Goal: Task Accomplishment & Management: Manage account settings

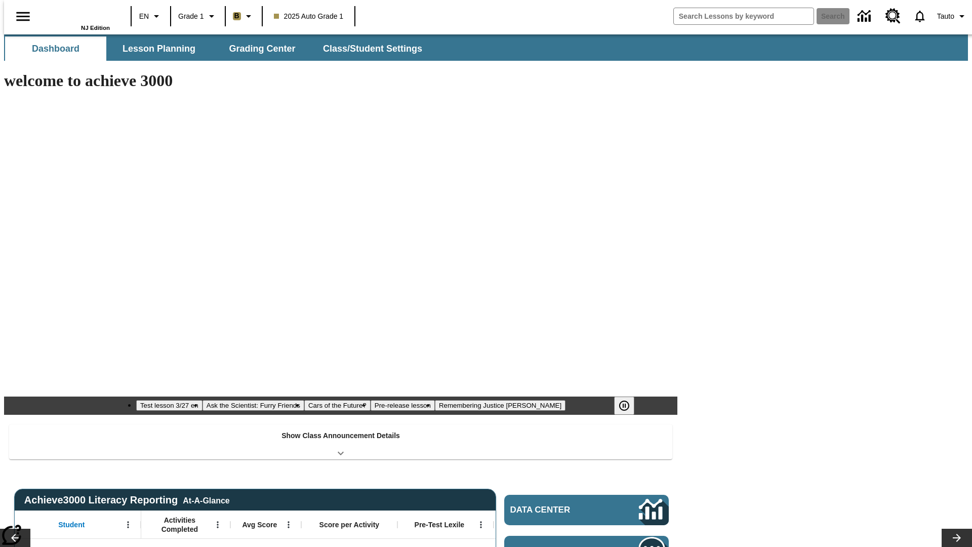
type input "-1"
click at [367, 49] on span "Class/Student Settings" at bounding box center [372, 49] width 99 height 12
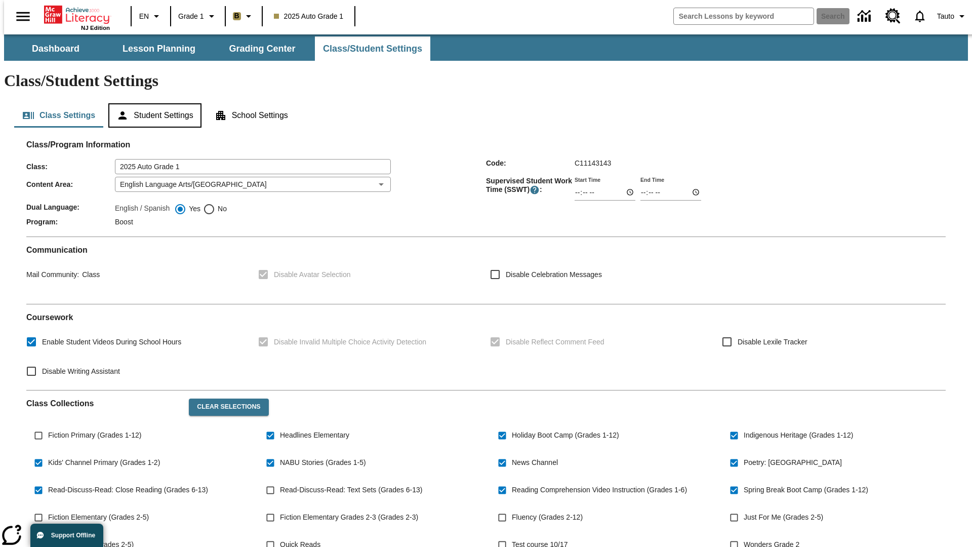
click at [152, 103] on button "Student Settings" at bounding box center [154, 115] width 93 height 24
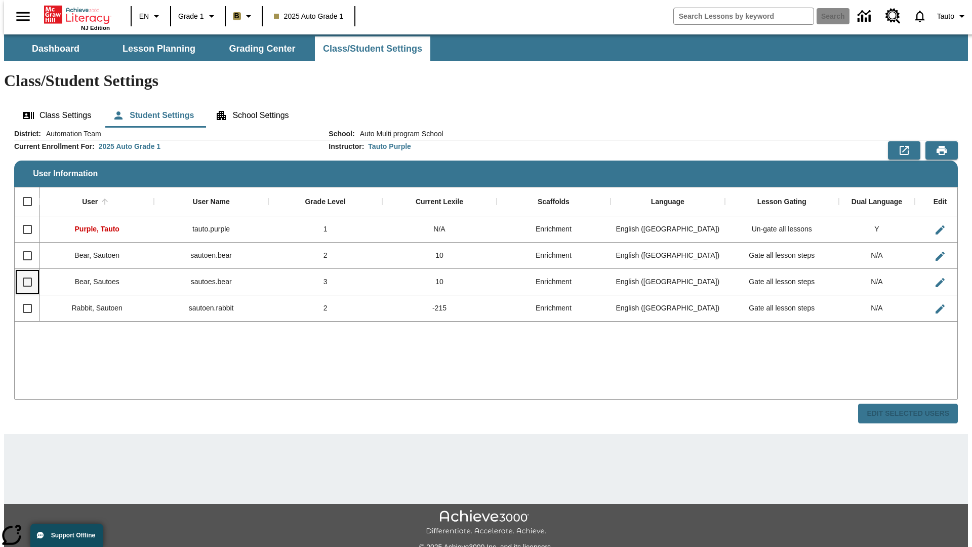
click at [23, 271] on input "Select row" at bounding box center [27, 281] width 21 height 21
checkbox input "true"
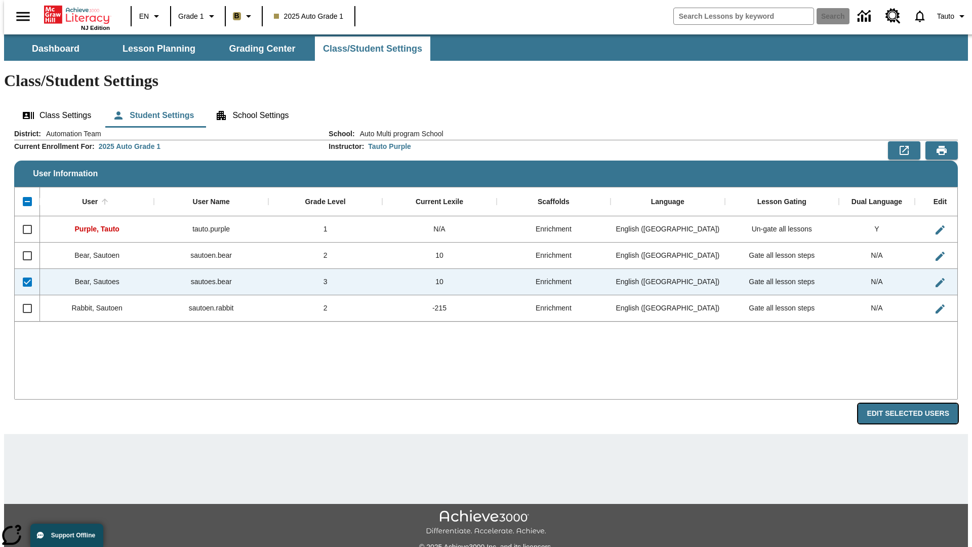
click at [916, 403] on button "Edit Selected Users" at bounding box center [908, 413] width 100 height 20
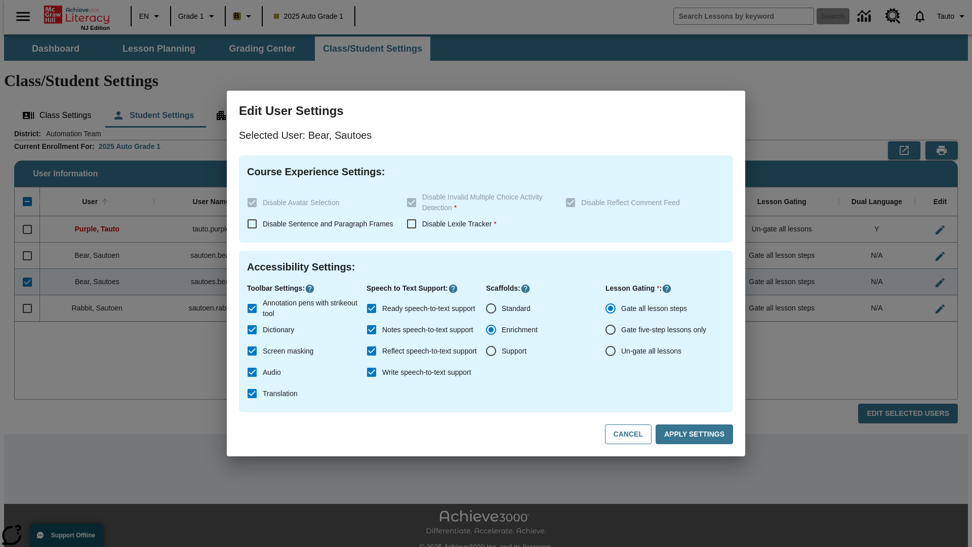
click at [610, 351] on input "Un-gate all lessons" at bounding box center [610, 350] width 21 height 21
radio input "true"
click at [696, 434] on button "Apply Settings" at bounding box center [693, 434] width 77 height 20
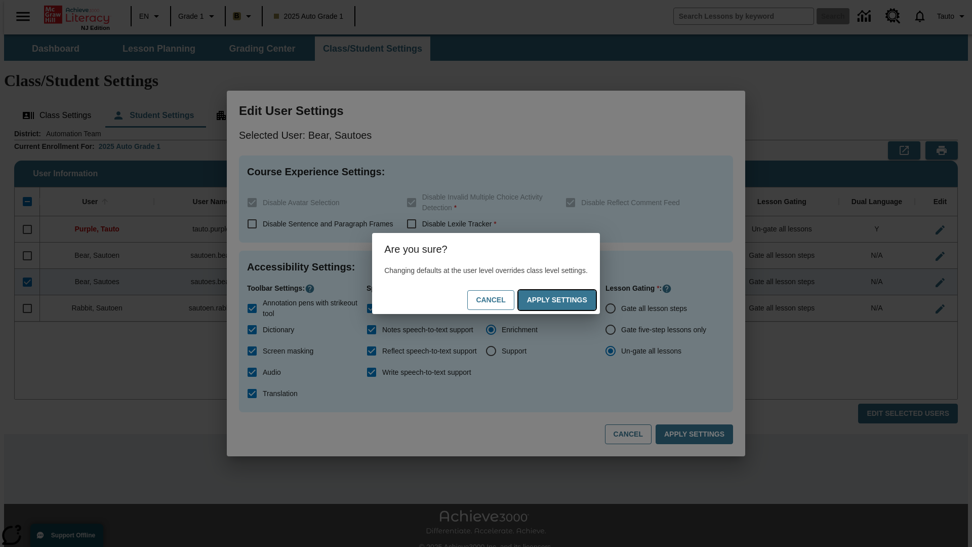
click at [567, 300] on button "Apply Settings" at bounding box center [556, 300] width 77 height 20
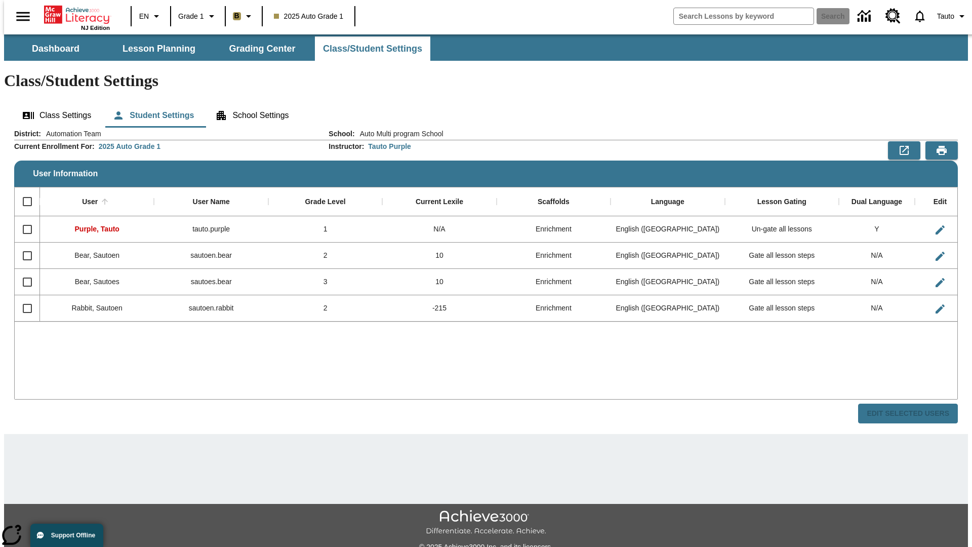
checkbox input "false"
click at [23, 271] on input "Select row" at bounding box center [27, 281] width 21 height 21
checkbox input "true"
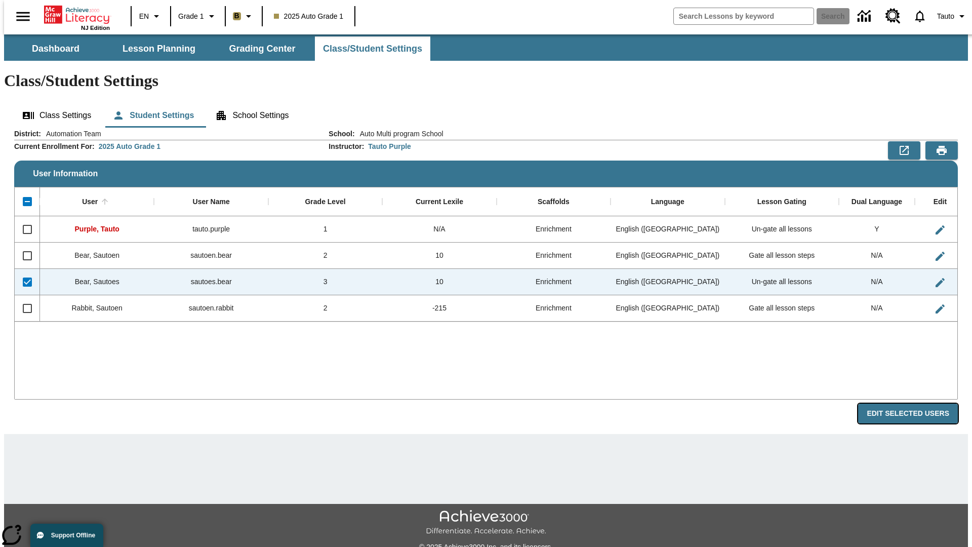
click at [916, 403] on button "Edit Selected Users" at bounding box center [908, 413] width 100 height 20
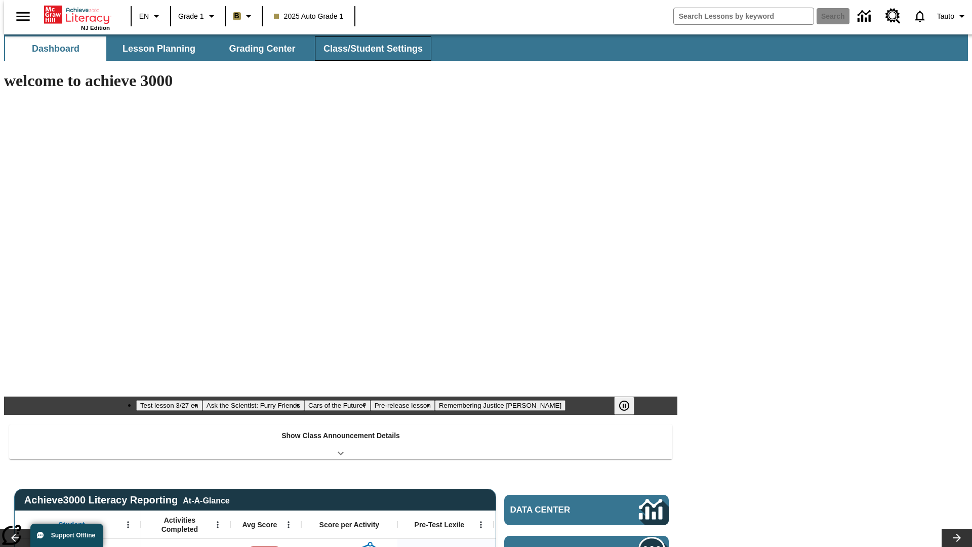
click at [367, 49] on span "Class/Student Settings" at bounding box center [372, 49] width 99 height 12
